Goal: Task Accomplishment & Management: Use online tool/utility

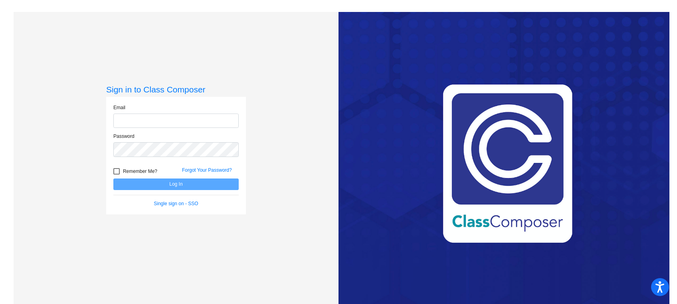
type input "[EMAIL_ADDRESS][DOMAIN_NAME]"
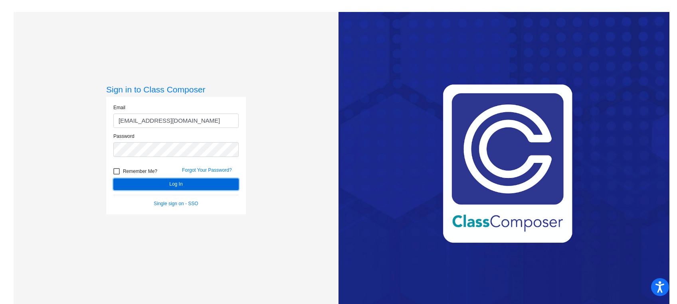
click at [166, 181] on button "Log In" at bounding box center [175, 185] width 125 height 12
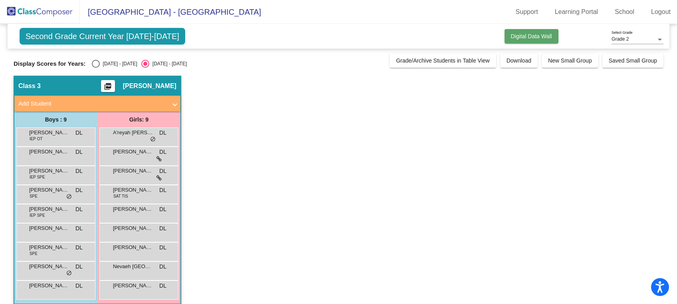
click at [533, 35] on span "Digital Data Wall" at bounding box center [531, 36] width 41 height 6
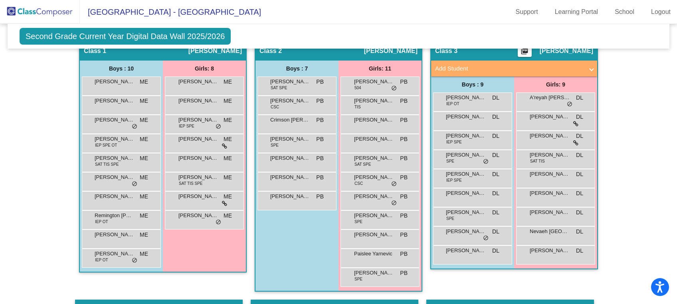
scroll to position [213, 0]
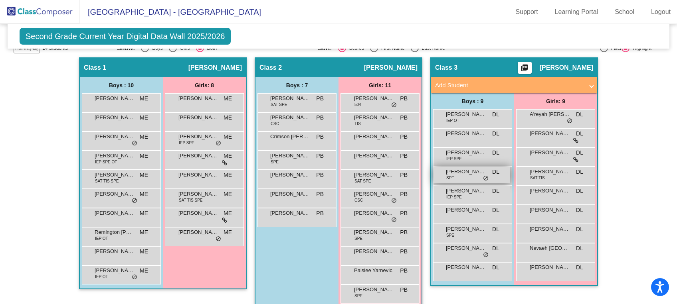
click at [465, 167] on div "[PERSON_NAME] SPE DL lock do_not_disturb_alt" at bounding box center [471, 175] width 76 height 16
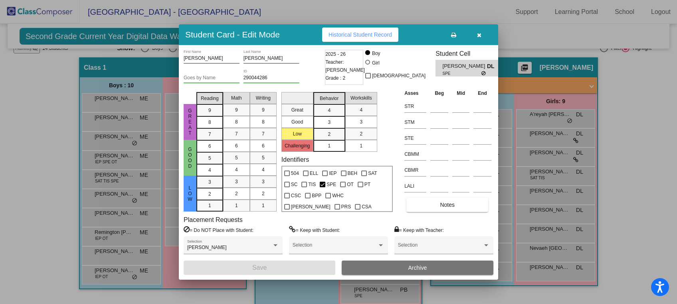
click at [479, 36] on icon "button" at bounding box center [479, 35] width 4 height 6
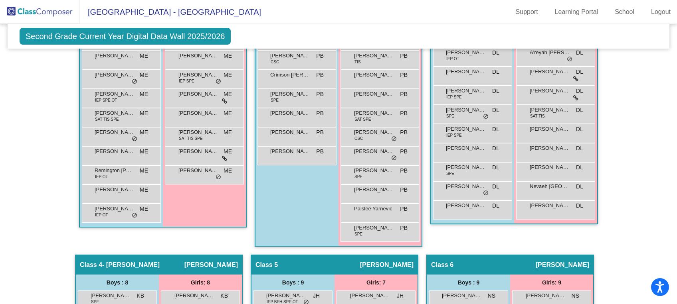
scroll to position [266, 0]
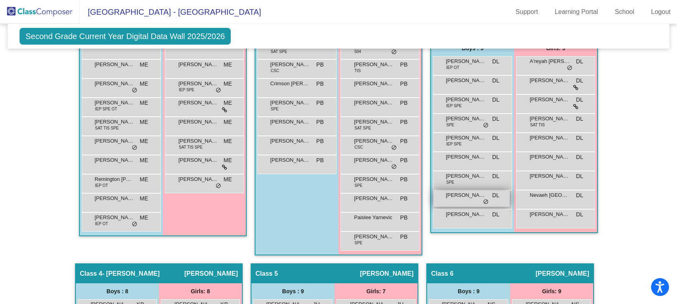
click at [452, 192] on span "[PERSON_NAME]" at bounding box center [466, 196] width 40 height 8
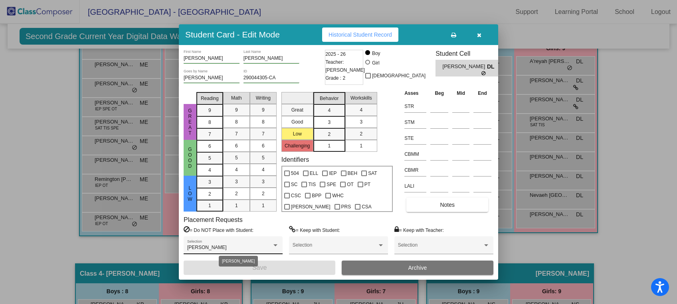
click at [259, 244] on div "[PERSON_NAME] Selection" at bounding box center [233, 247] width 92 height 14
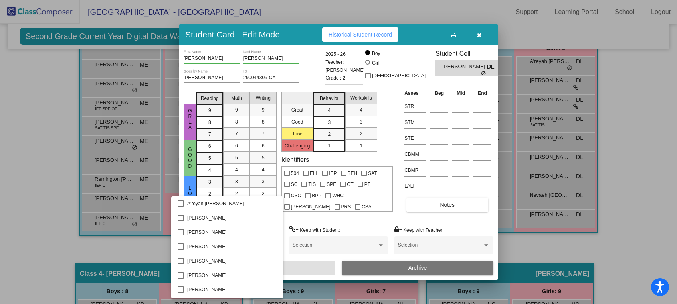
scroll to position [846, 0]
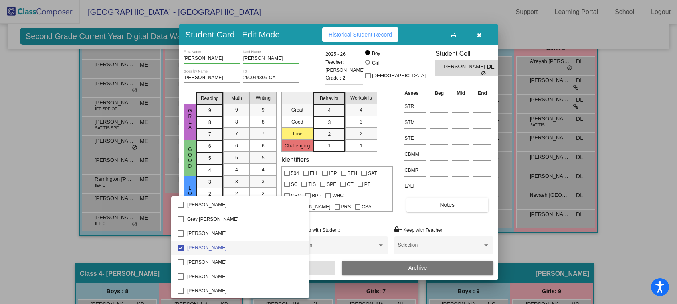
click at [616, 206] on div at bounding box center [338, 152] width 677 height 304
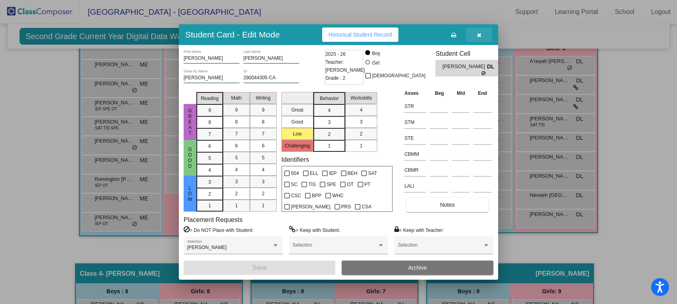
click at [480, 32] on icon "button" at bounding box center [479, 35] width 4 height 6
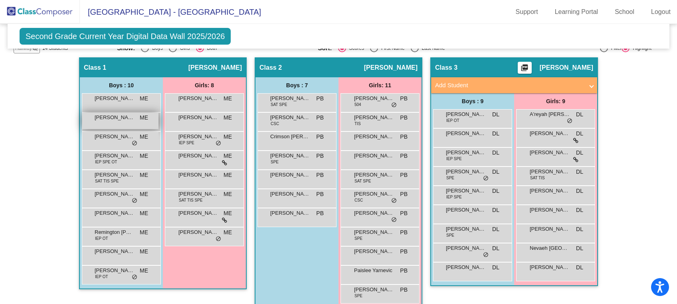
scroll to position [160, 0]
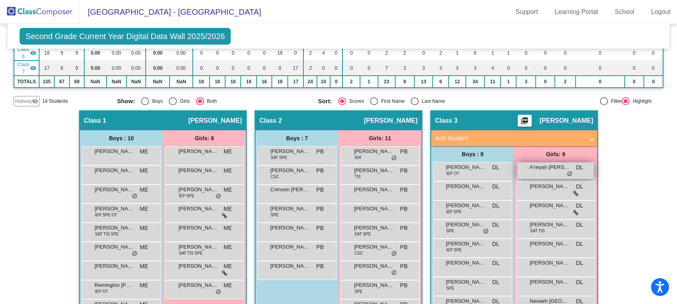
click at [552, 164] on span "A'reyah [PERSON_NAME]" at bounding box center [550, 168] width 40 height 8
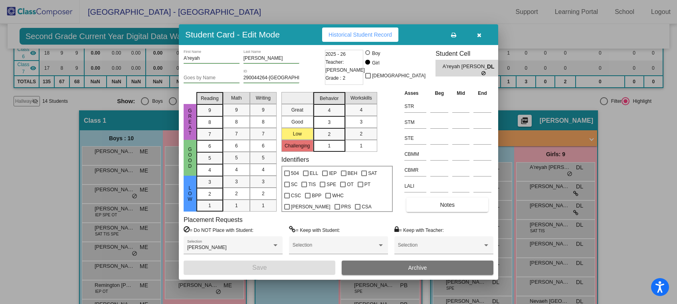
click at [477, 30] on button "button" at bounding box center [479, 35] width 26 height 14
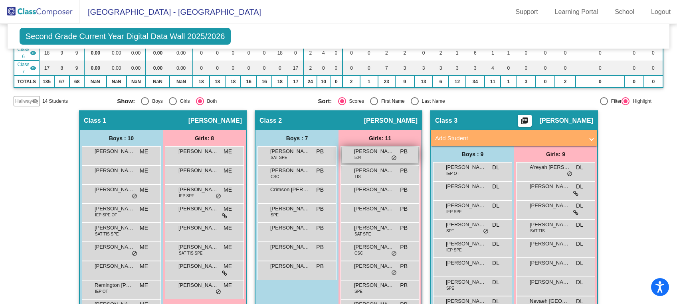
click at [366, 147] on div "[PERSON_NAME] 504 PB lock do_not_disturb_alt" at bounding box center [380, 155] width 76 height 16
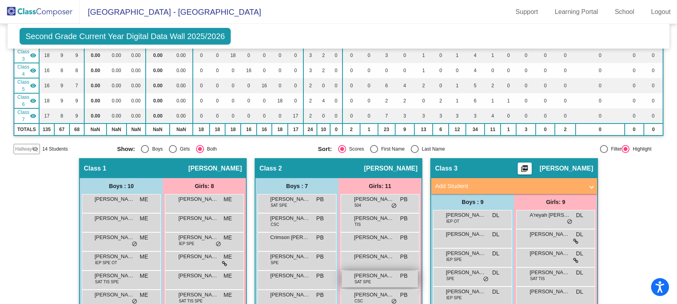
scroll to position [0, 0]
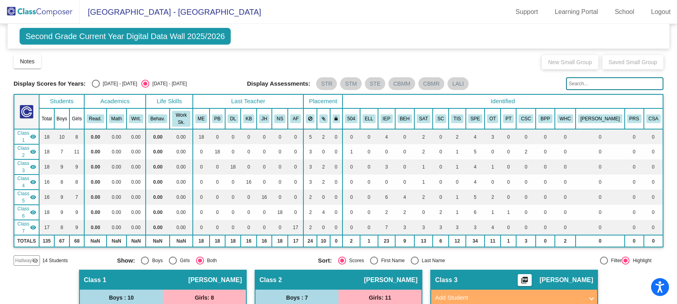
click at [182, 40] on span "Second Grade Current Year Digital Data Wall 2025/2026" at bounding box center [125, 36] width 211 height 17
click at [192, 34] on span "Second Grade Current Year Digital Data Wall 2025/2026" at bounding box center [125, 36] width 211 height 17
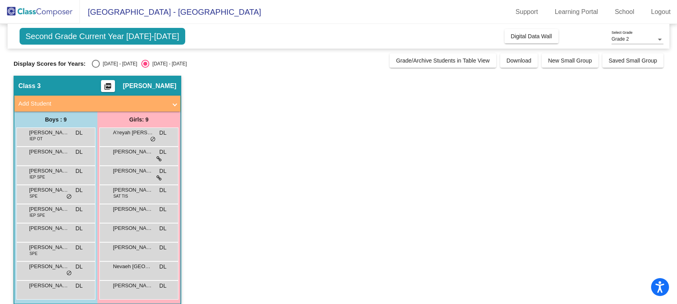
click at [92, 63] on div "Select an option" at bounding box center [96, 64] width 8 height 8
click at [95, 68] on input "[DATE] - [DATE]" at bounding box center [95, 68] width 0 height 0
radio input "true"
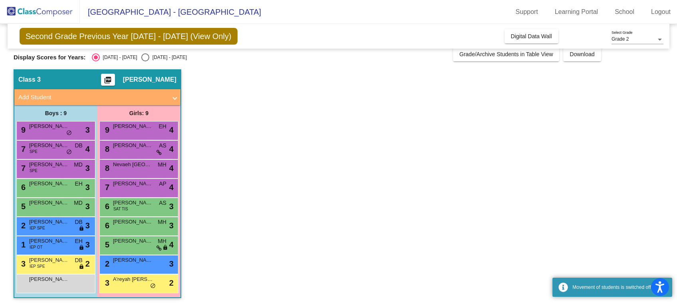
scroll to position [8, 0]
